Goal: Find specific page/section: Find specific page/section

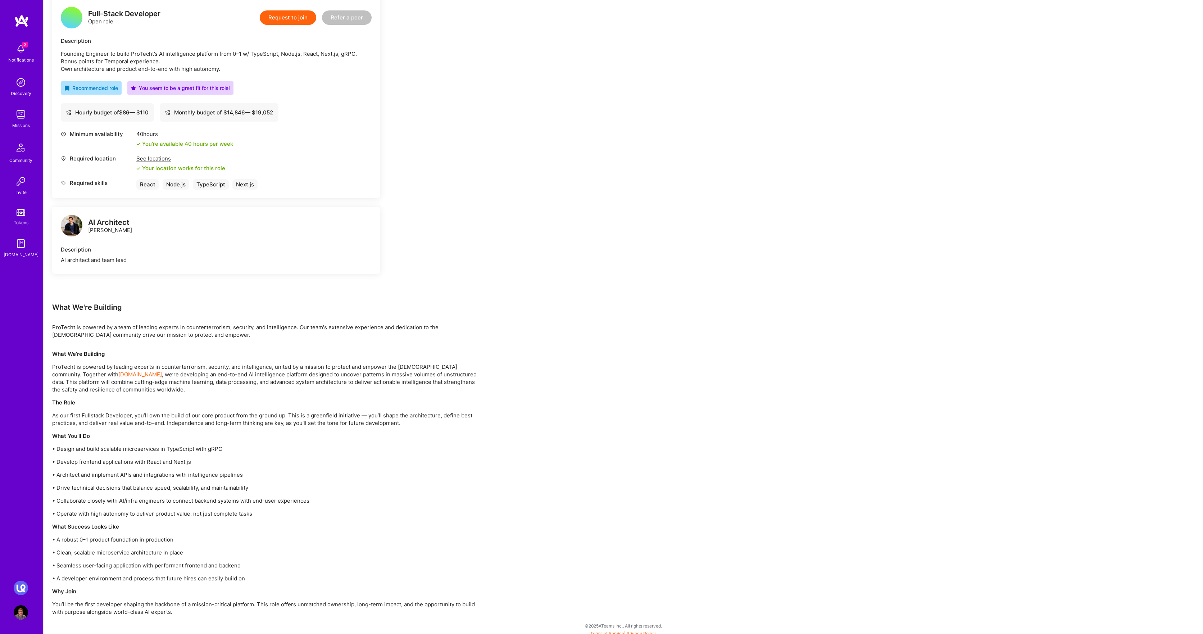
scroll to position [191, 0]
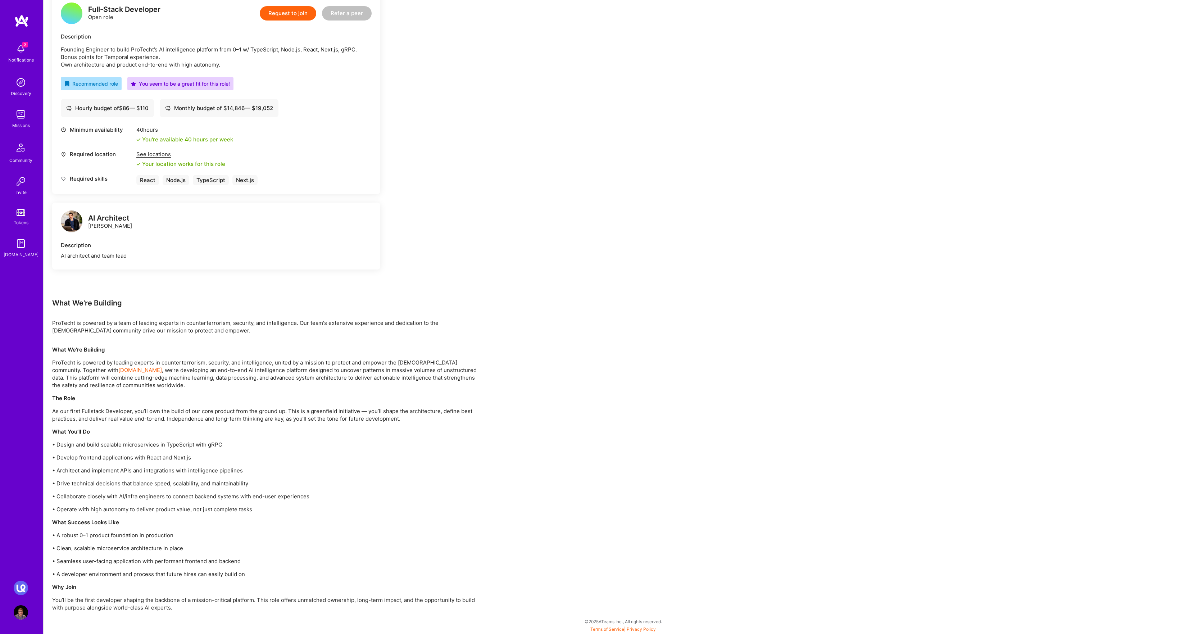
click at [213, 446] on p "• Design and build scalable microservices in TypeScript with gRPC" at bounding box center [268, 445] width 432 height 8
copy p "gRPC"
click at [70, 218] on img at bounding box center [72, 221] width 22 height 22
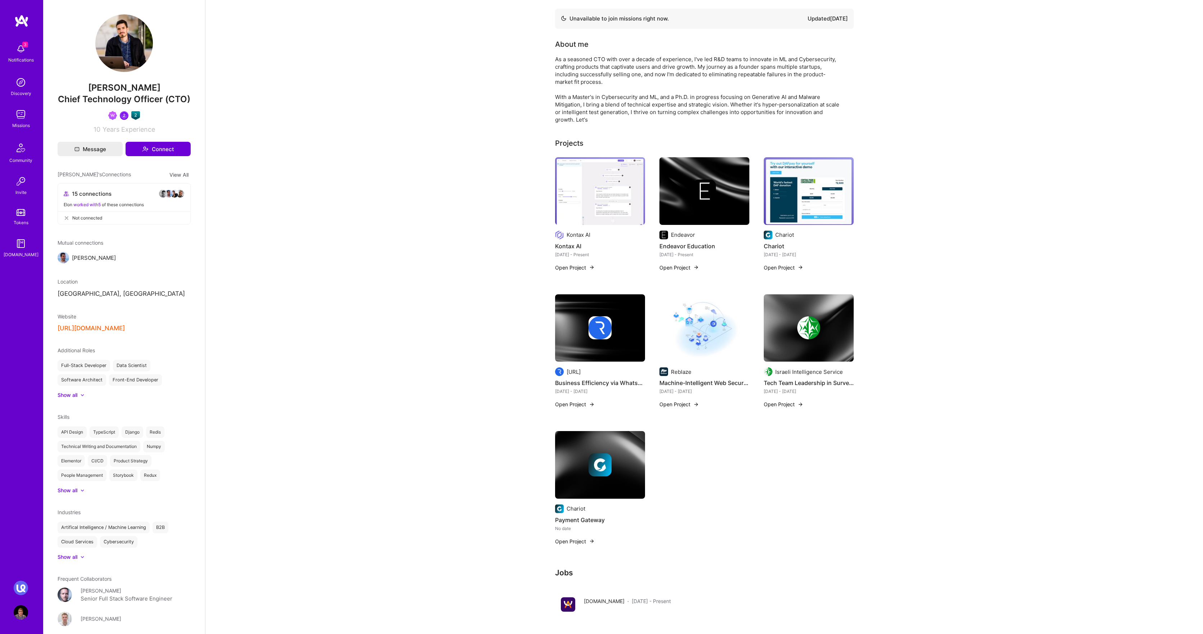
click at [108, 90] on span "[PERSON_NAME]" at bounding box center [124, 87] width 133 height 11
drag, startPoint x: 108, startPoint y: 90, endPoint x: 130, endPoint y: 90, distance: 21.6
click at [130, 90] on span "[PERSON_NAME]" at bounding box center [124, 87] width 133 height 11
copy span "[PERSON_NAME]"
